Goal: Task Accomplishment & Management: Use online tool/utility

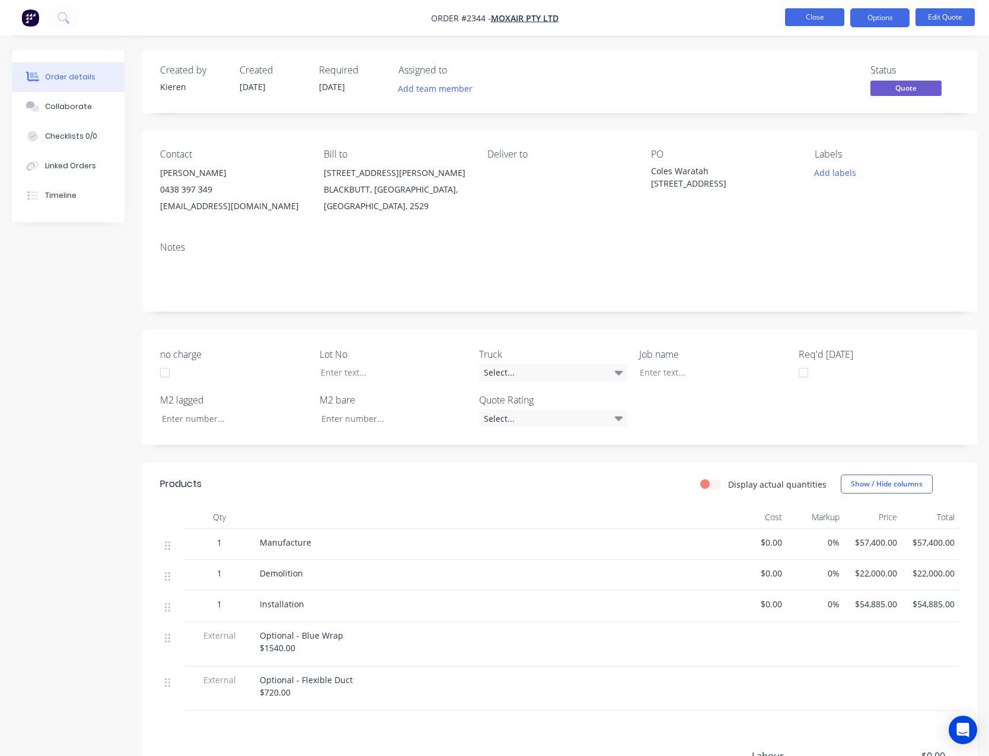
click at [820, 17] on button "Close" at bounding box center [814, 17] width 59 height 18
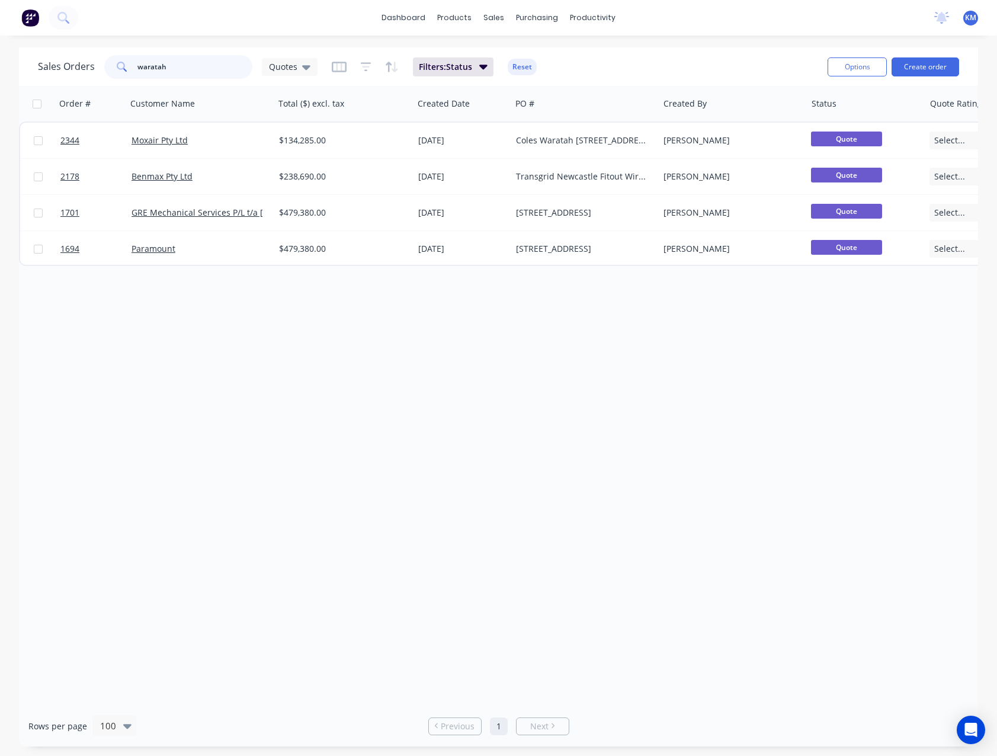
click at [187, 68] on input "waratah" at bounding box center [196, 67] width 116 height 24
type input "w"
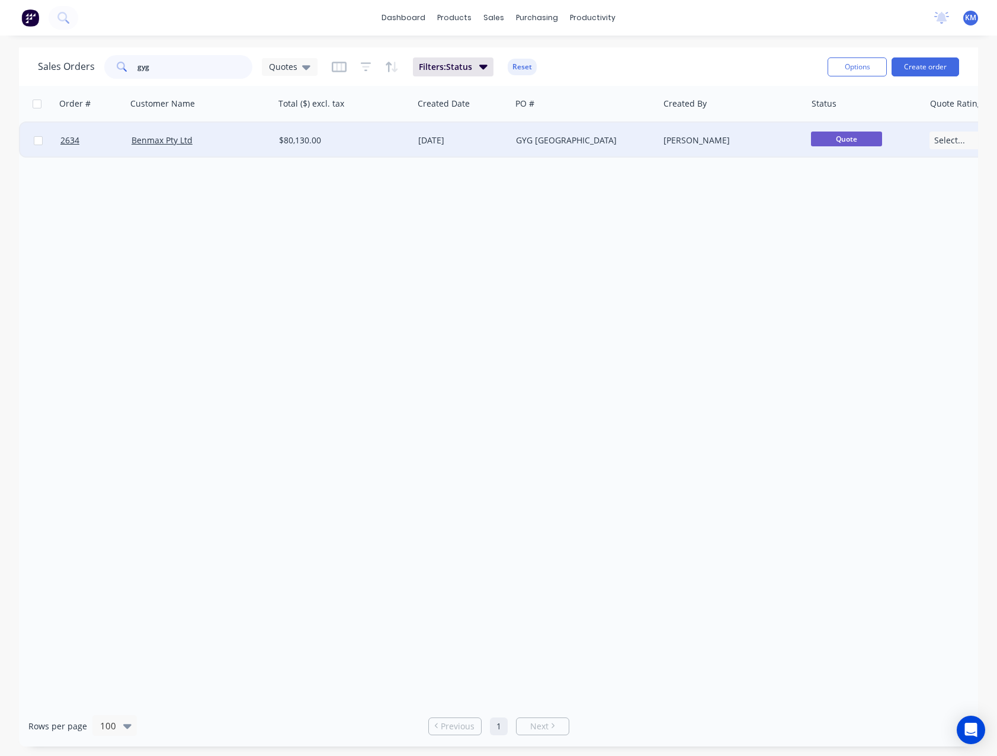
type input "gyg"
click at [364, 149] on div "$80,130.00" at bounding box center [343, 141] width 139 height 36
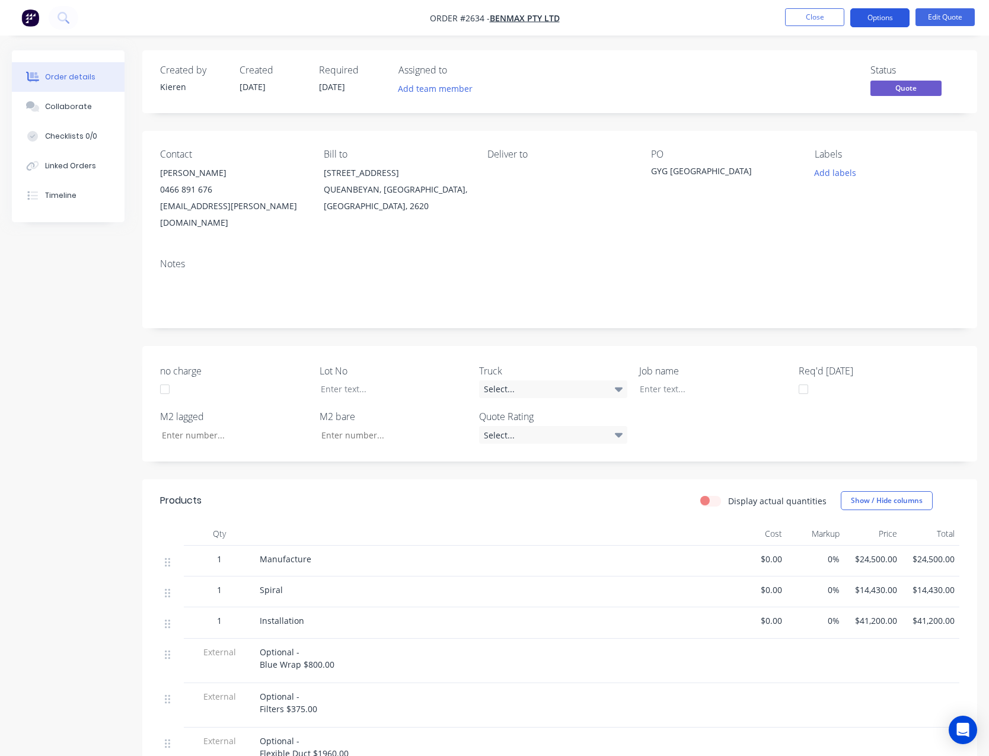
click at [865, 21] on button "Options" at bounding box center [879, 17] width 59 height 19
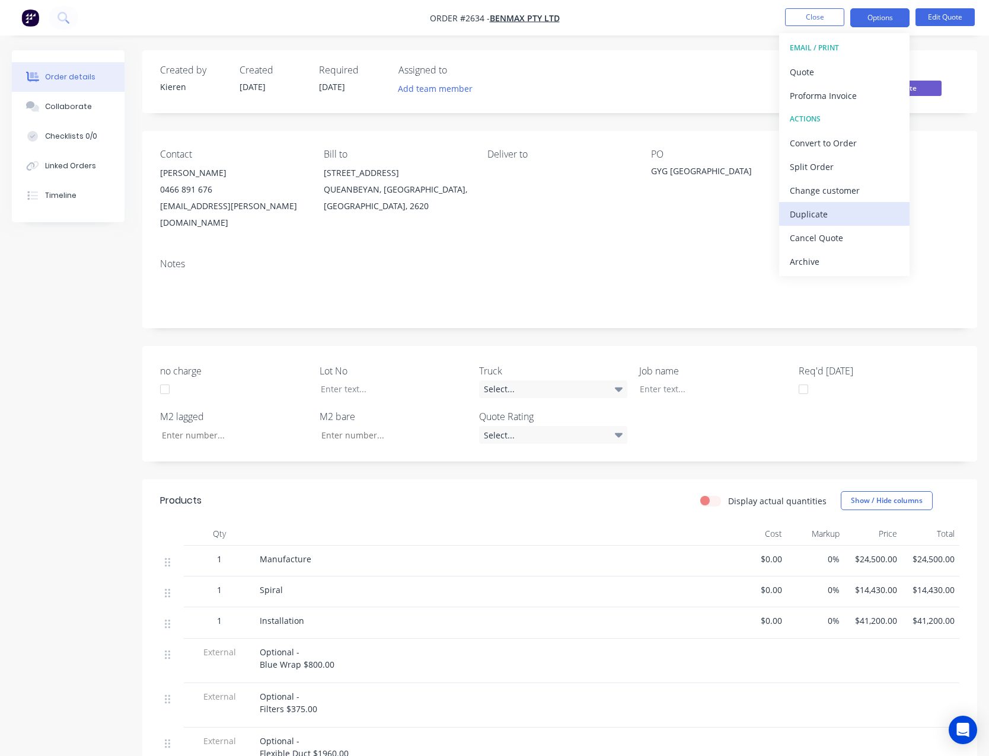
click at [843, 206] on div "Duplicate" at bounding box center [843, 214] width 109 height 17
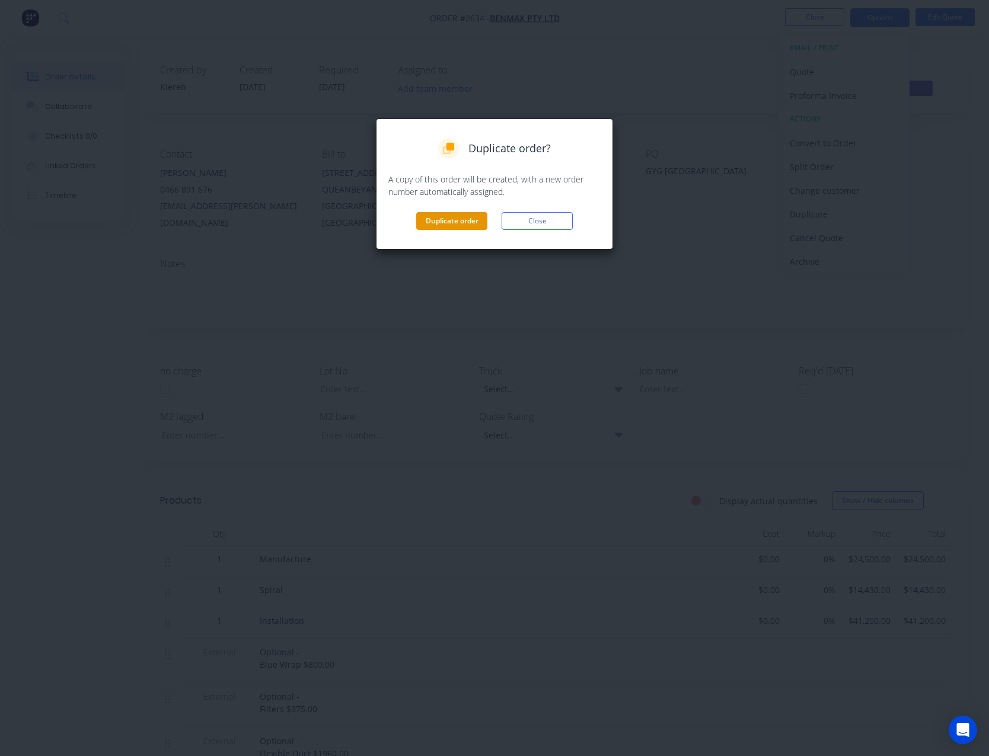
click at [468, 225] on button "Duplicate order" at bounding box center [451, 221] width 71 height 18
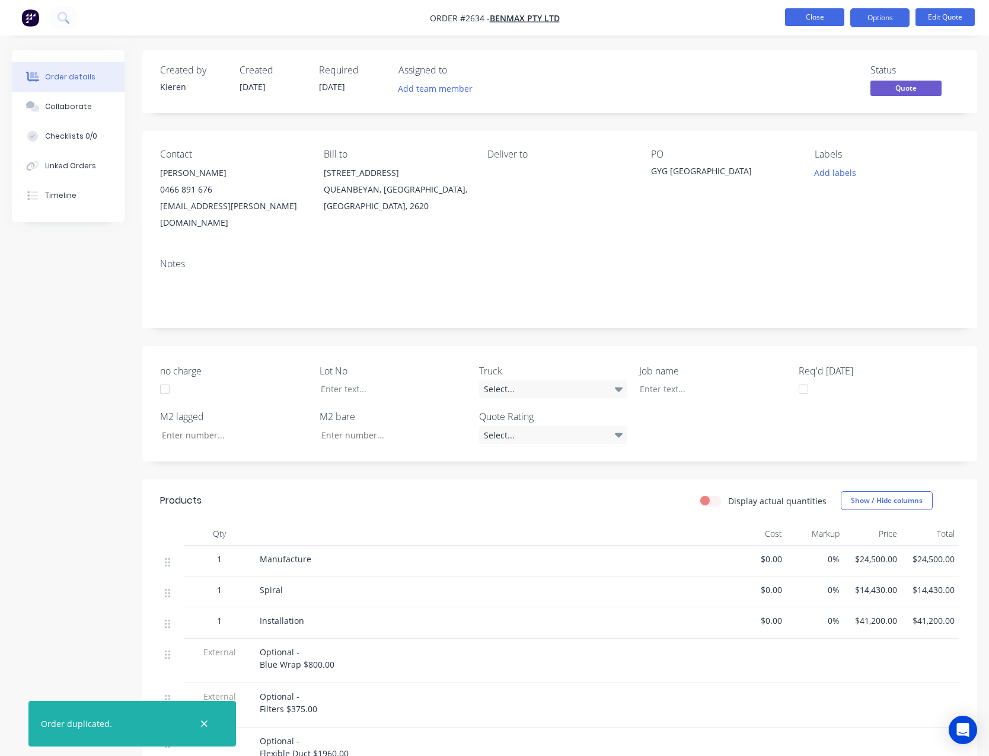
click at [799, 10] on button "Close" at bounding box center [814, 17] width 59 height 18
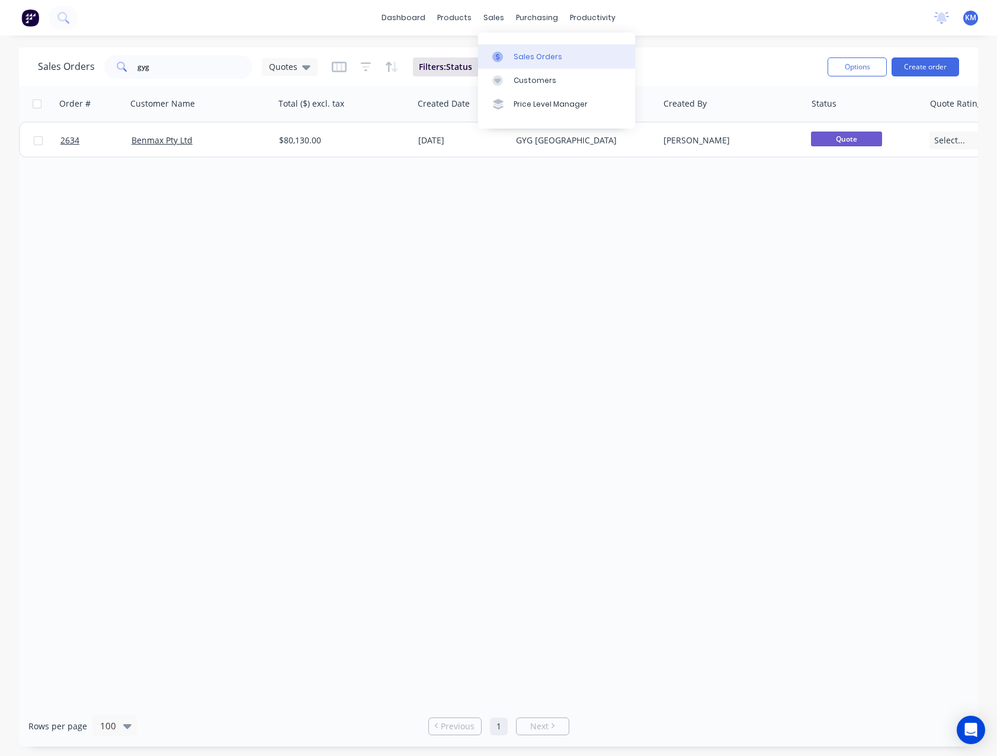
click at [533, 60] on div "Sales Orders" at bounding box center [538, 57] width 49 height 11
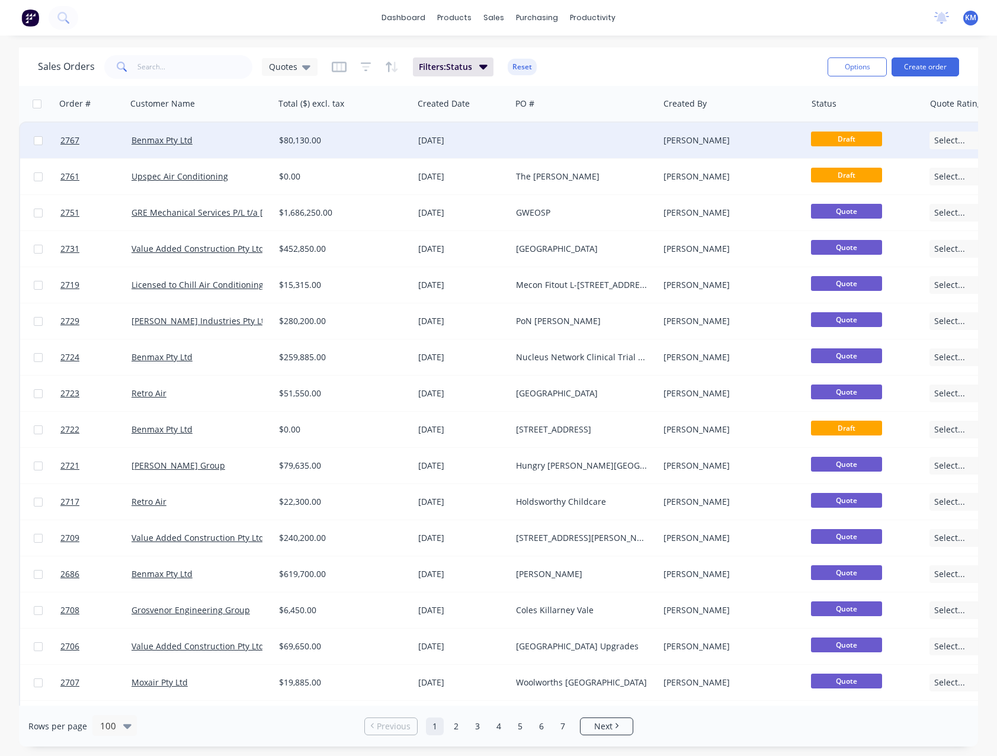
click at [309, 139] on div "$80,130.00" at bounding box center [340, 141] width 123 height 12
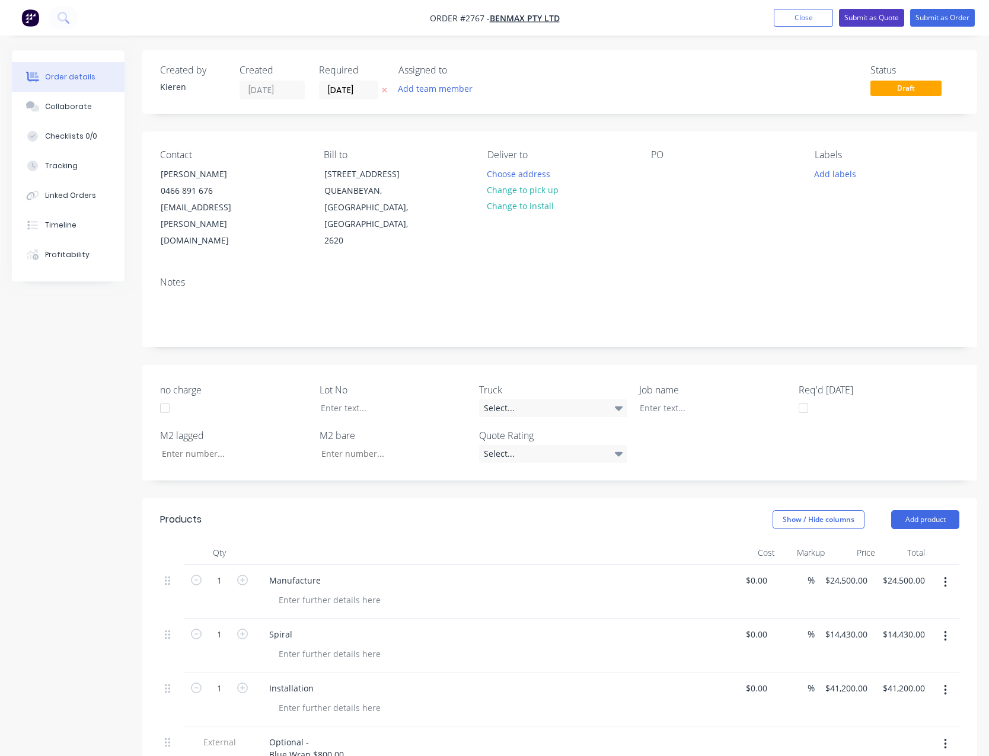
click at [850, 20] on button "Submit as Quote" at bounding box center [871, 18] width 65 height 18
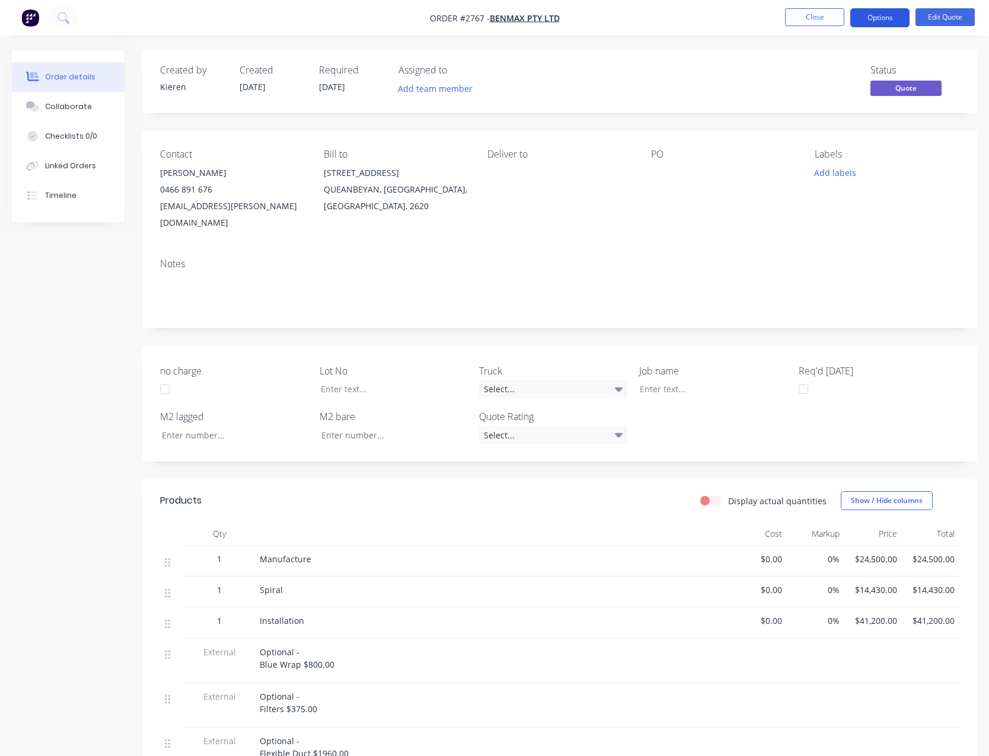
click at [870, 25] on button "Options" at bounding box center [879, 17] width 59 height 19
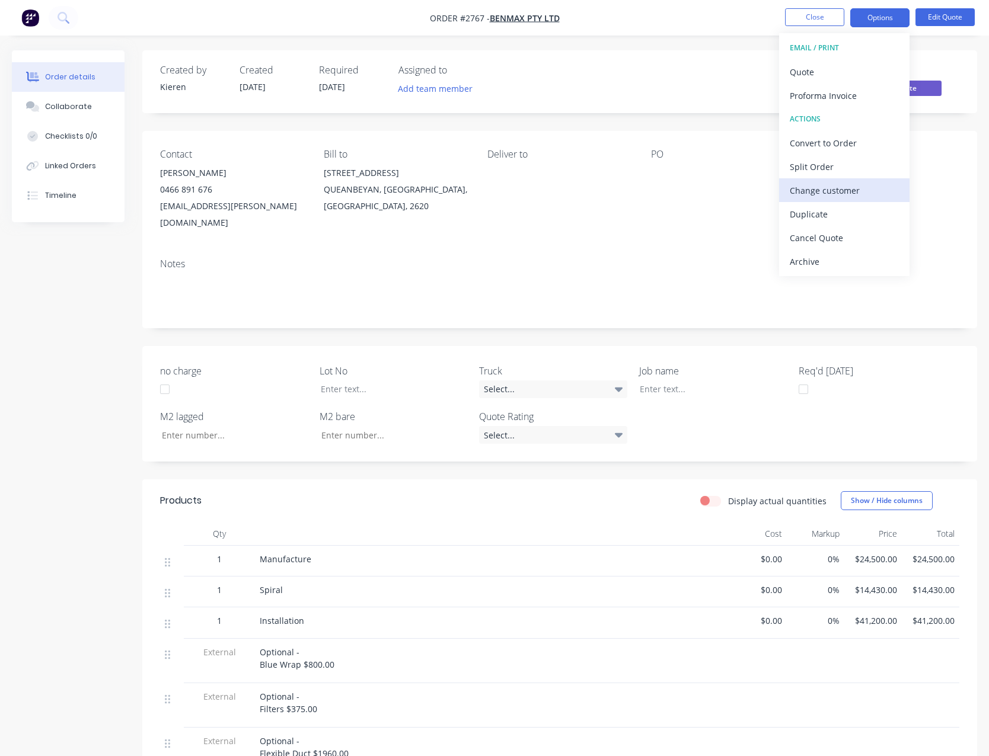
click at [845, 184] on div "Change customer" at bounding box center [843, 190] width 109 height 17
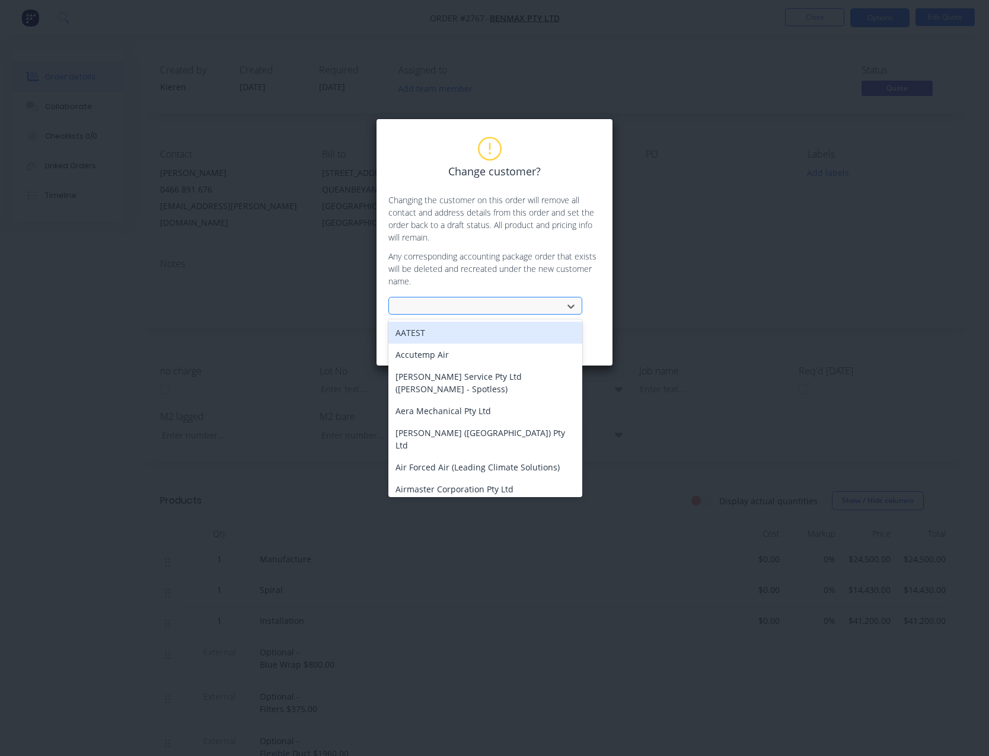
click at [498, 309] on div at bounding box center [477, 306] width 158 height 15
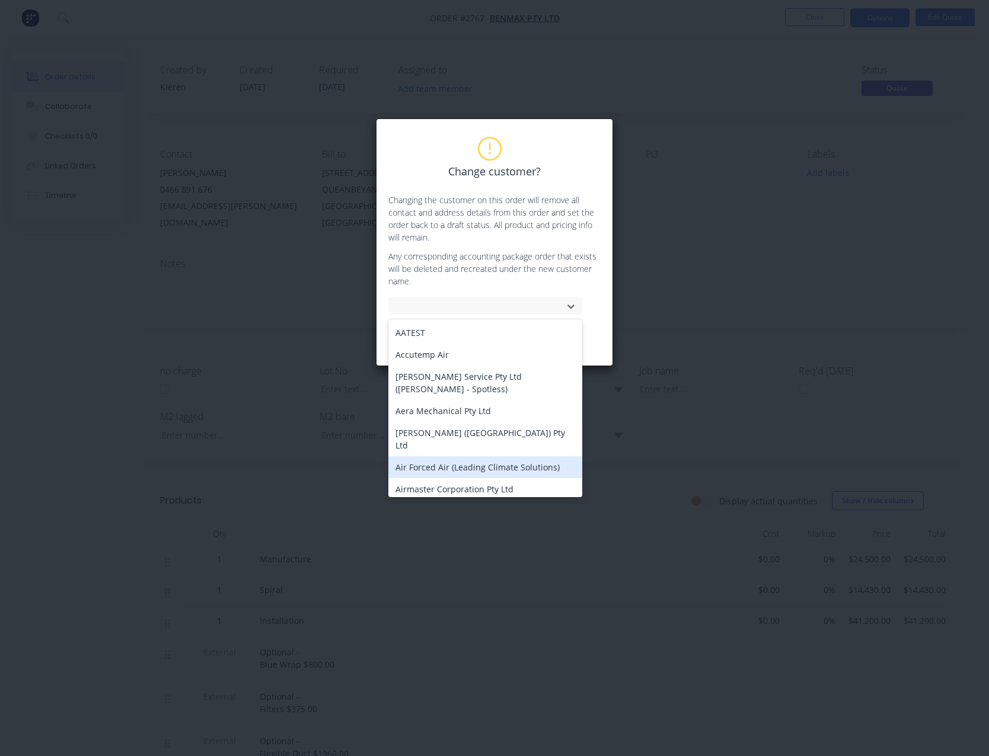
click at [495, 456] on div "Air Forced Air (Leading Climate Solutions)" at bounding box center [485, 467] width 194 height 22
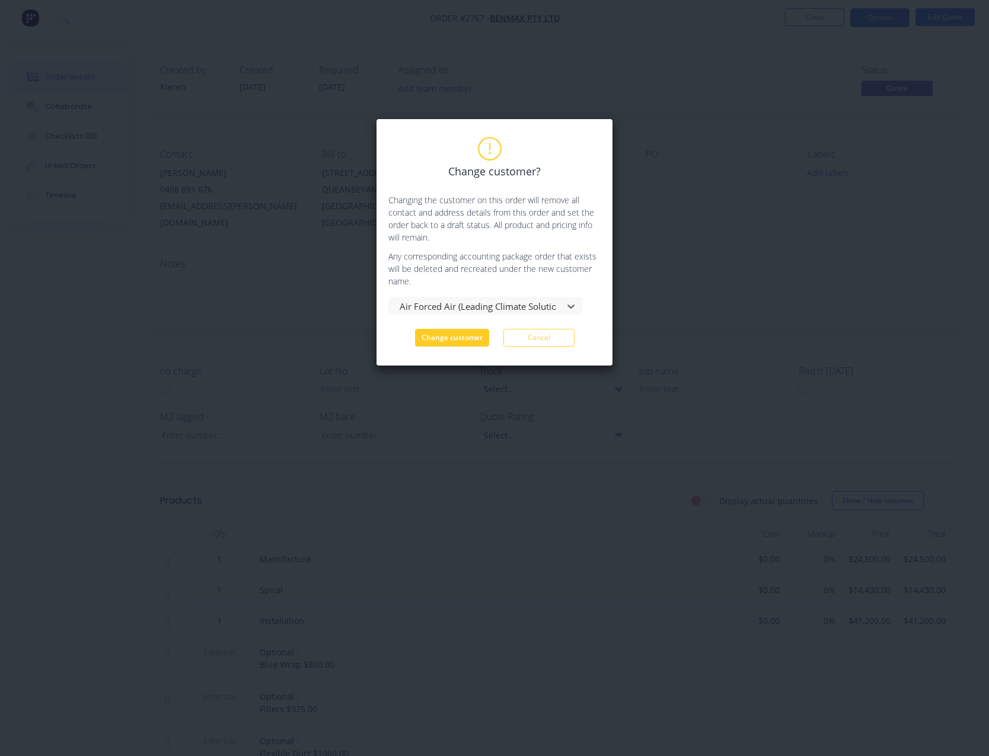
click at [467, 342] on button "Change customer" at bounding box center [452, 338] width 74 height 18
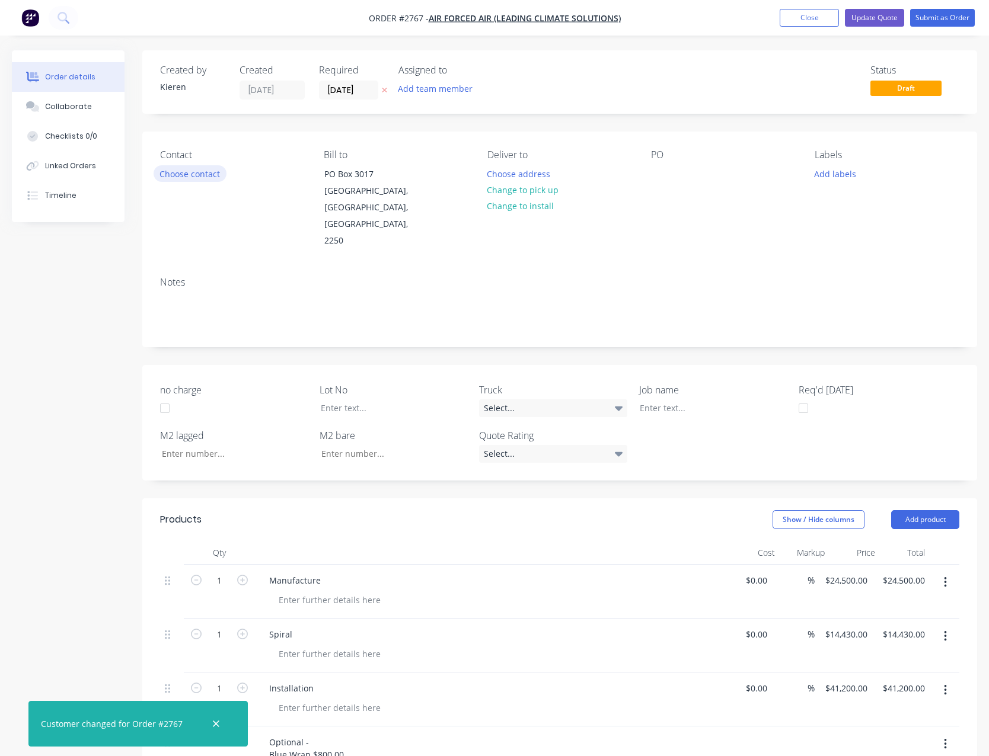
click at [215, 174] on button "Choose contact" at bounding box center [190, 173] width 73 height 16
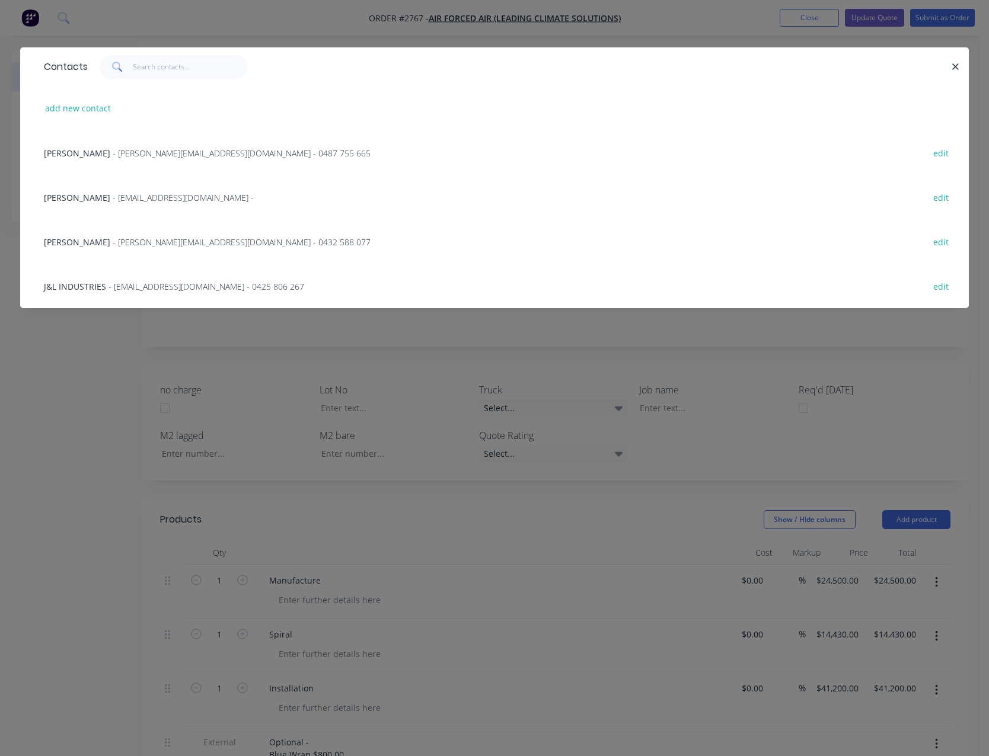
drag, startPoint x: 148, startPoint y: 243, endPoint x: 154, endPoint y: 241, distance: 6.4
click at [151, 242] on span "- [PERSON_NAME][EMAIL_ADDRESS][DOMAIN_NAME] - 0432 588 077" at bounding box center [242, 241] width 258 height 11
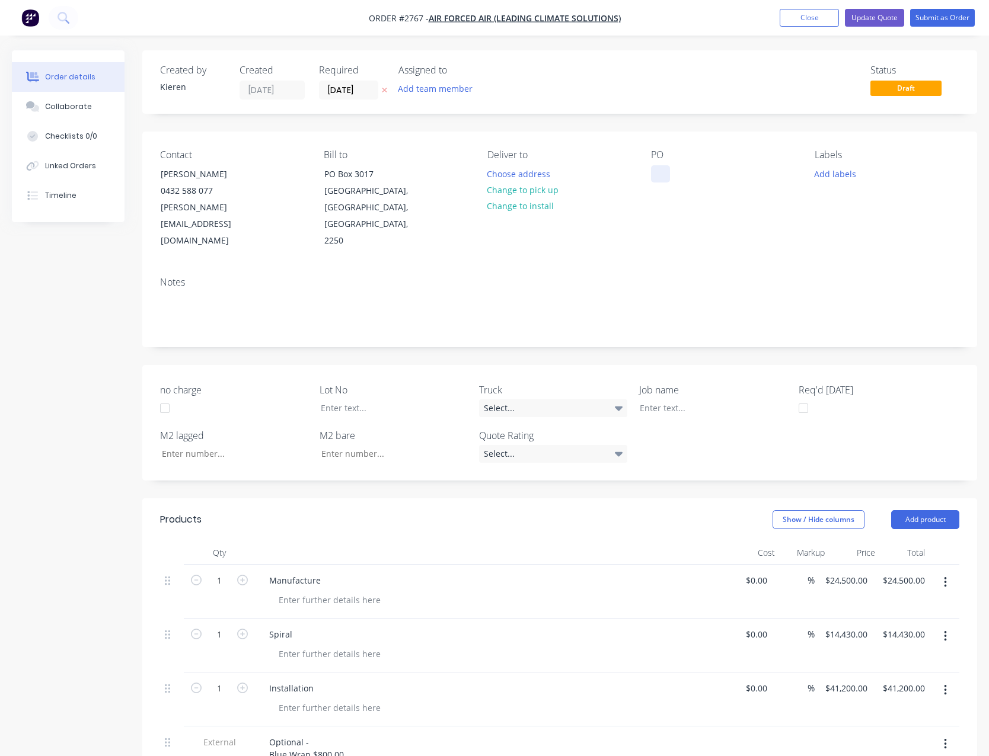
click at [660, 168] on div at bounding box center [660, 173] width 19 height 17
click at [877, 20] on button "Update Quote" at bounding box center [874, 18] width 59 height 18
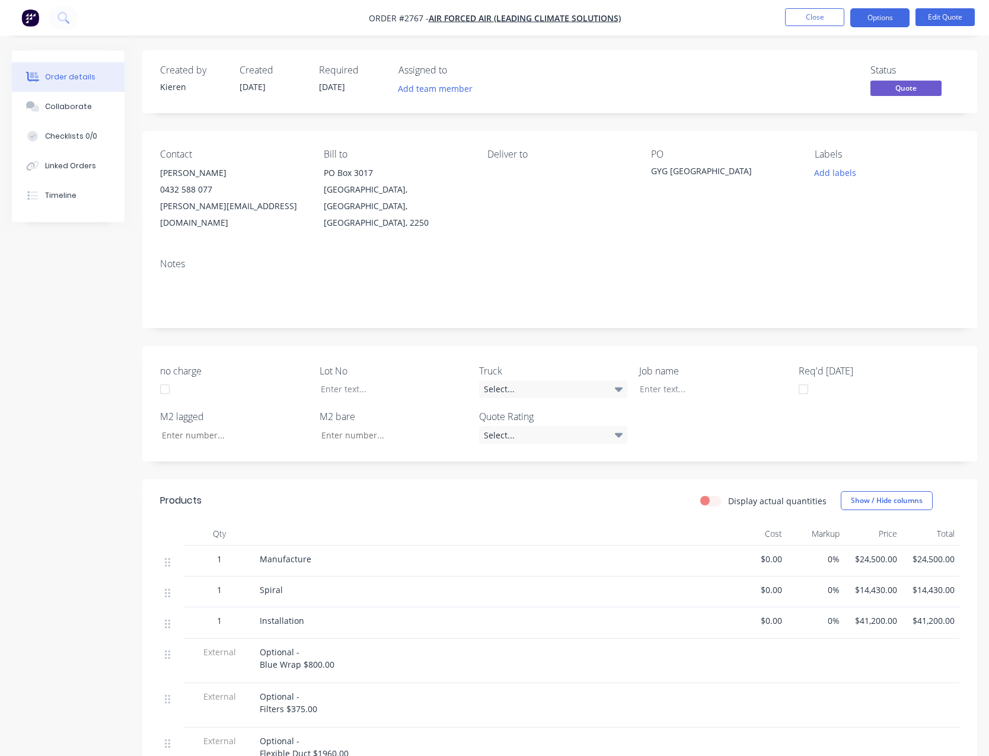
click at [877, 20] on button "Options" at bounding box center [879, 17] width 59 height 19
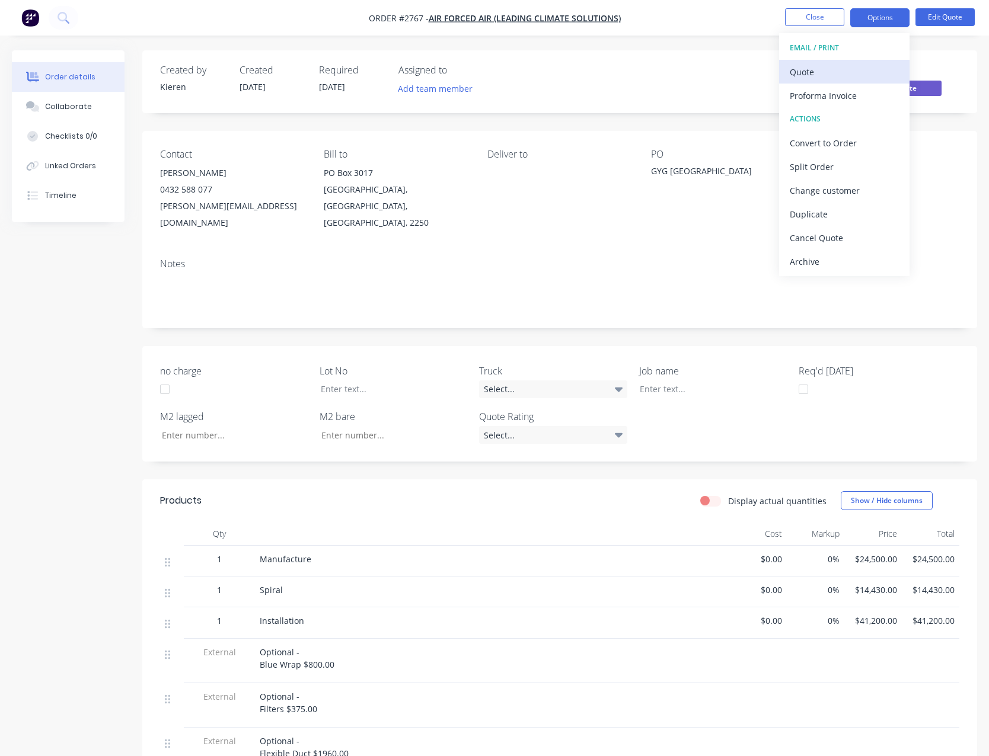
click at [822, 69] on div "Quote" at bounding box center [843, 71] width 109 height 17
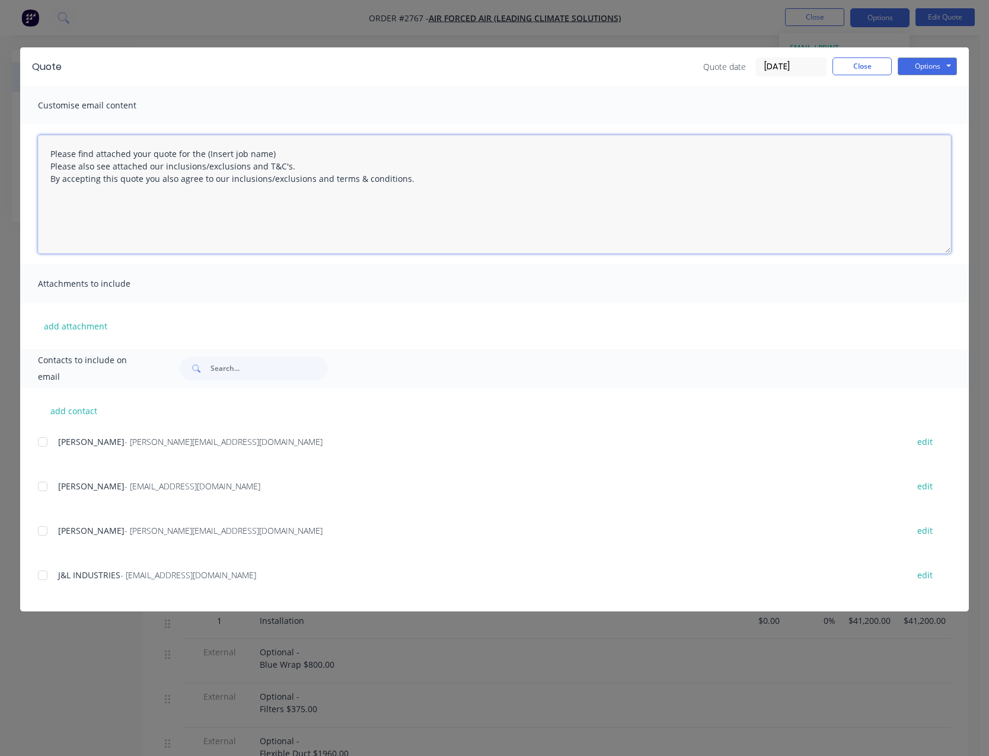
click at [286, 145] on textarea "Please find attached your quote for the (Insert job name) Please also see attac…" at bounding box center [494, 194] width 913 height 119
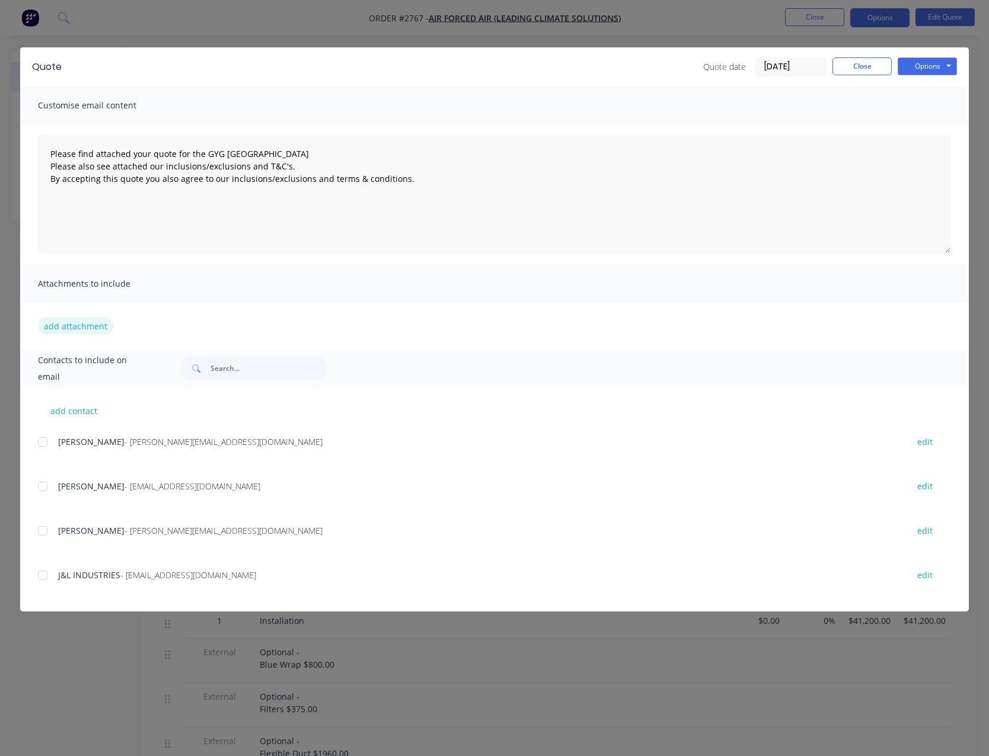
click at [89, 327] on button "add attachment" at bounding box center [75, 326] width 75 height 18
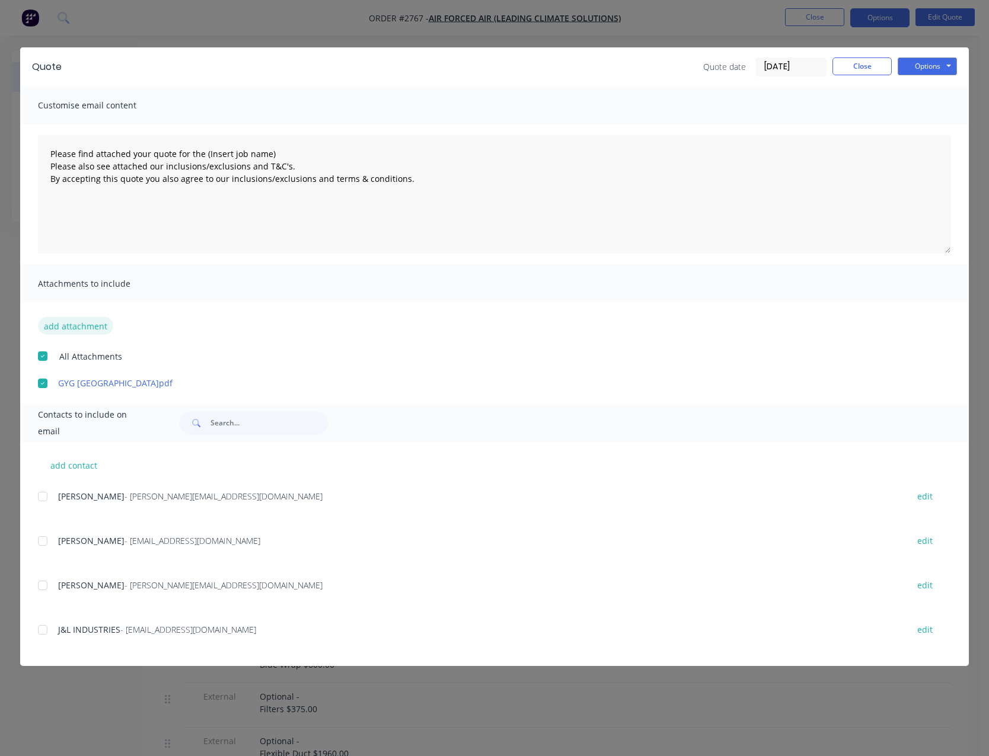
click at [94, 330] on button "add attachment" at bounding box center [75, 326] width 75 height 18
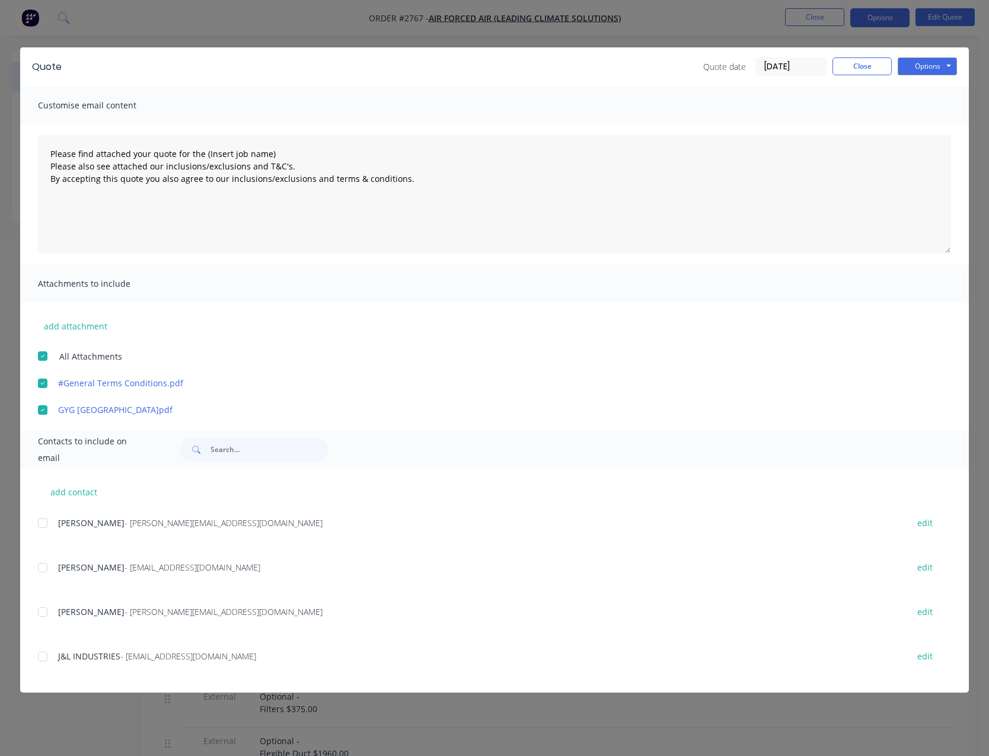
click at [45, 615] on div at bounding box center [43, 612] width 24 height 24
click at [913, 70] on button "Options" at bounding box center [926, 66] width 59 height 18
click at [920, 127] on button "Email" at bounding box center [935, 127] width 76 height 20
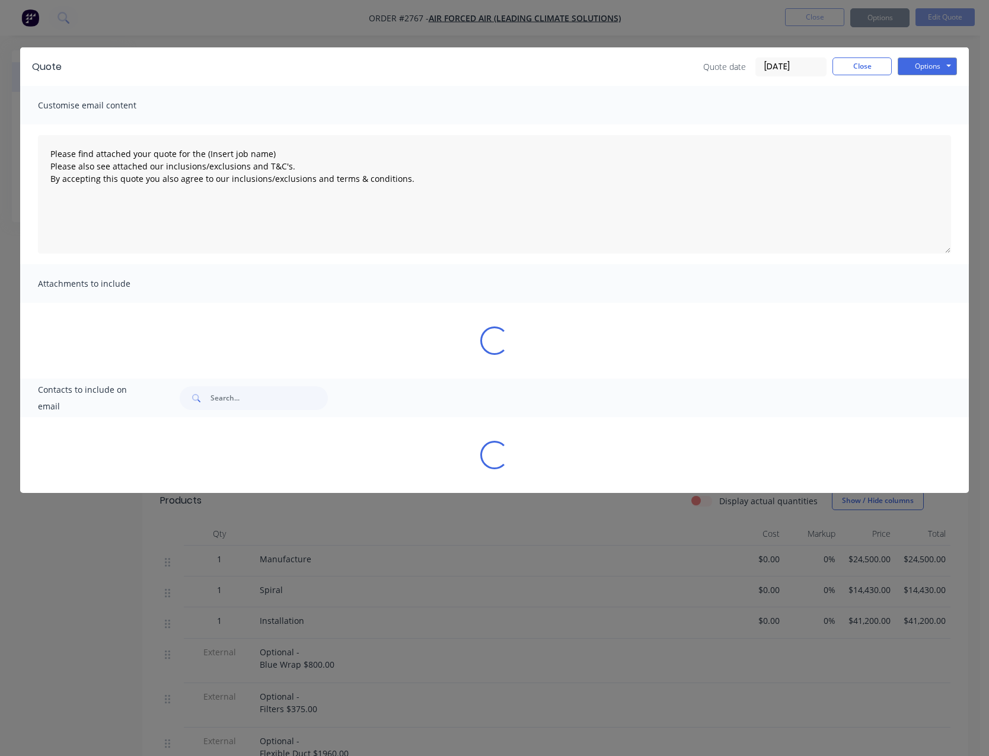
type textarea "Please find attached your quote for the (Insert job name) Please also see attac…"
